Goal: Transaction & Acquisition: Subscribe to service/newsletter

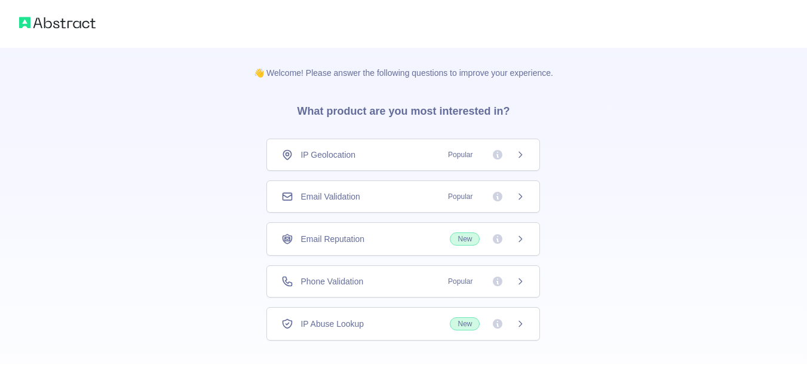
click at [522, 194] on icon at bounding box center [520, 197] width 10 height 10
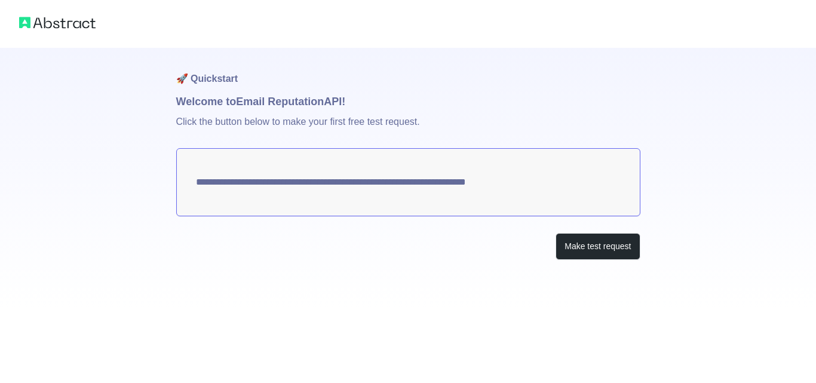
click at [372, 169] on textarea "**********" at bounding box center [408, 182] width 464 height 68
click at [573, 244] on button "Make test request" at bounding box center [597, 246] width 84 height 27
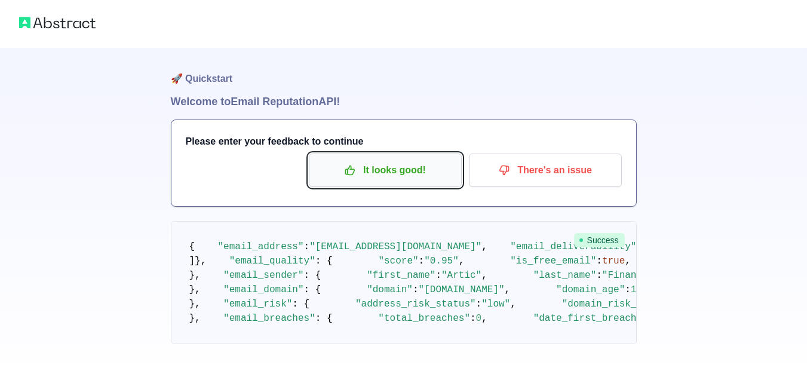
click at [410, 174] on p "It looks good!" at bounding box center [385, 170] width 135 height 20
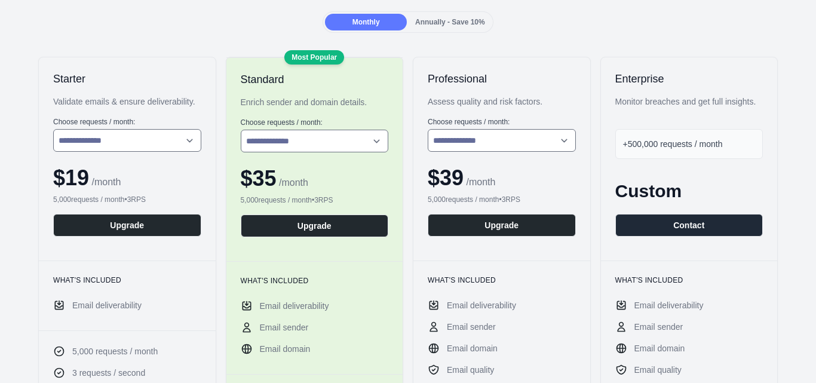
scroll to position [128, 0]
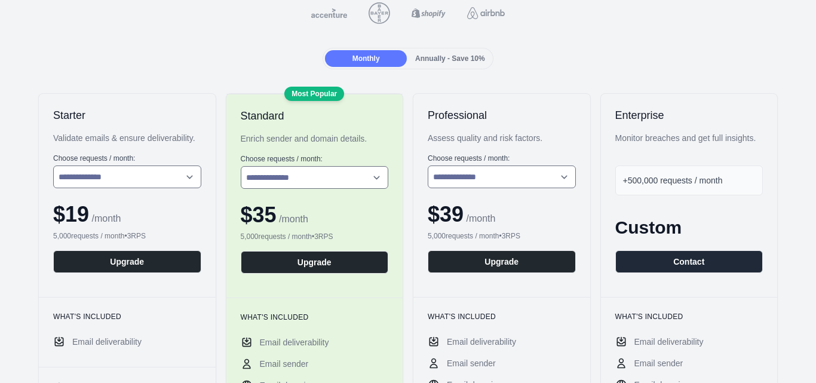
click at [683, 202] on div at bounding box center [689, 204] width 148 height 19
click at [683, 261] on button "Contact" at bounding box center [689, 261] width 148 height 23
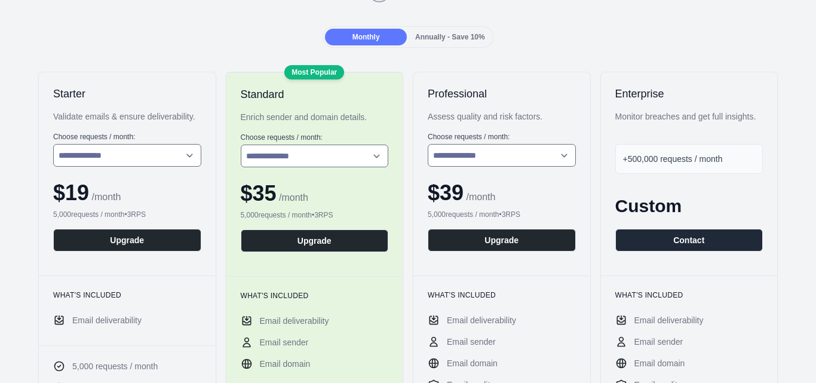
scroll to position [0, 0]
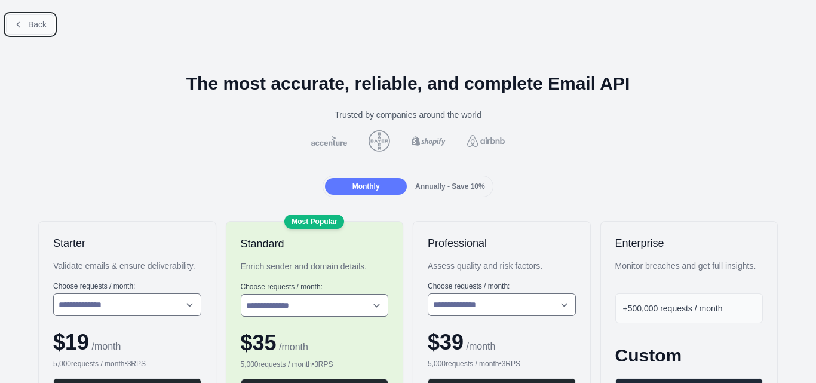
click at [13, 29] on button "Back" at bounding box center [30, 24] width 48 height 20
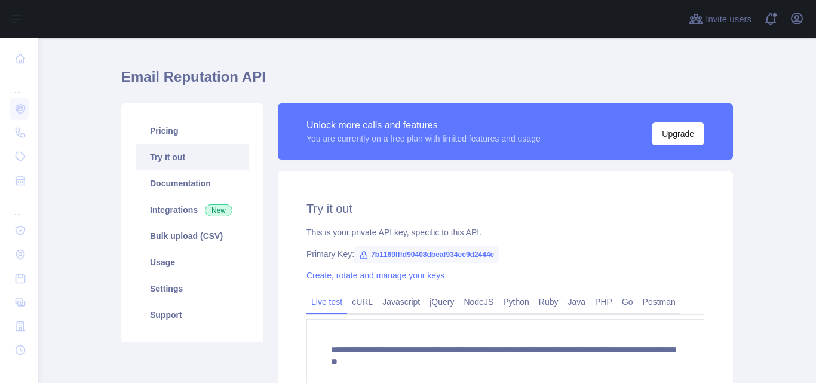
scroll to position [23, 0]
click at [180, 129] on link "Pricing" at bounding box center [192, 131] width 113 height 26
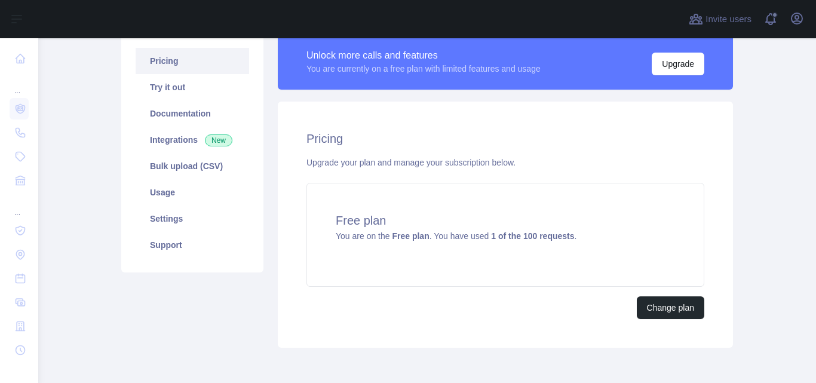
scroll to position [95, 0]
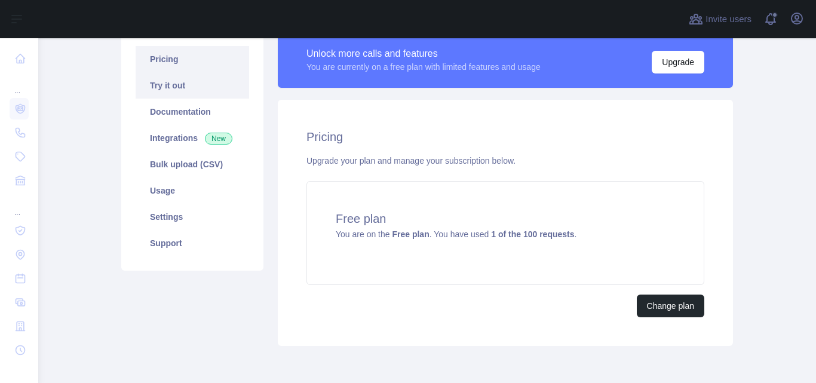
click at [168, 86] on link "Try it out" at bounding box center [192, 85] width 113 height 26
